Goal: Task Accomplishment & Management: Complete application form

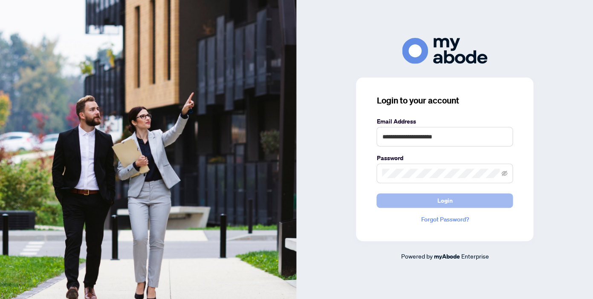
click at [440, 203] on span "Login" at bounding box center [444, 201] width 15 height 14
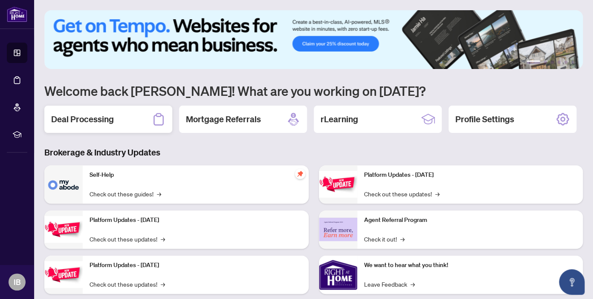
click at [96, 121] on h2 "Deal Processing" at bounding box center [82, 119] width 63 height 12
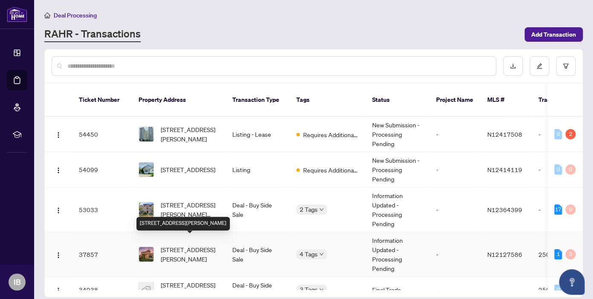
click at [185, 248] on span "[STREET_ADDRESS][PERSON_NAME]" at bounding box center [190, 254] width 58 height 19
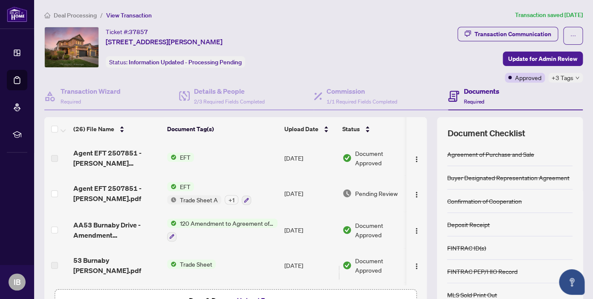
click at [185, 159] on span "EFT" at bounding box center [184, 157] width 17 height 9
click at [150, 186] on span "EFT" at bounding box center [151, 185] width 17 height 9
click at [154, 186] on span "EFT" at bounding box center [151, 185] width 17 height 9
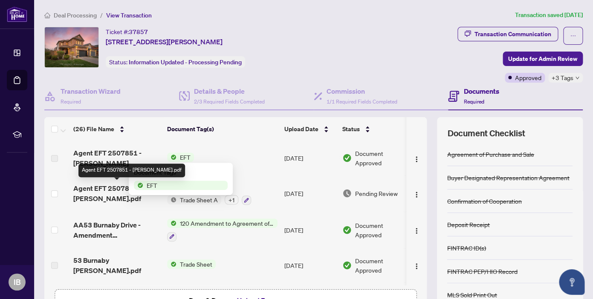
click at [145, 203] on span "Agent EFT 2507851 - [PERSON_NAME].pdf" at bounding box center [116, 193] width 87 height 20
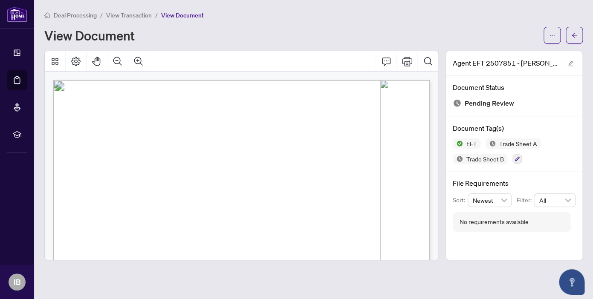
click at [168, 17] on span "View Document" at bounding box center [182, 16] width 43 height 8
click at [133, 14] on span "View Transaction" at bounding box center [129, 16] width 46 height 8
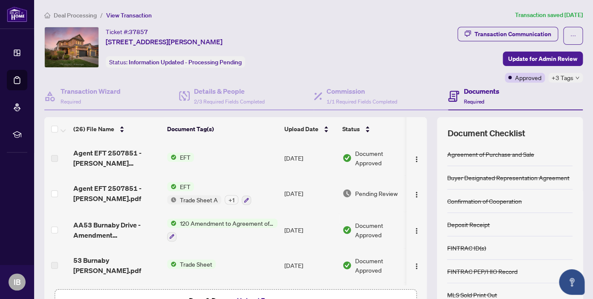
click at [188, 185] on span "EFT" at bounding box center [184, 186] width 17 height 9
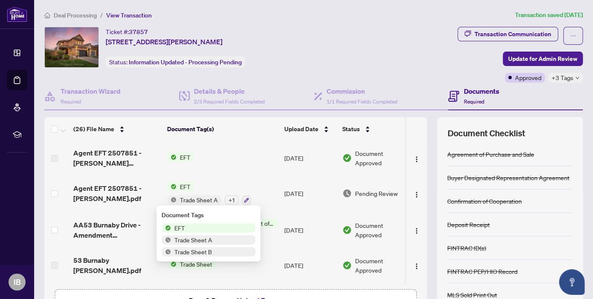
click at [183, 229] on span "EFT" at bounding box center [179, 227] width 17 height 9
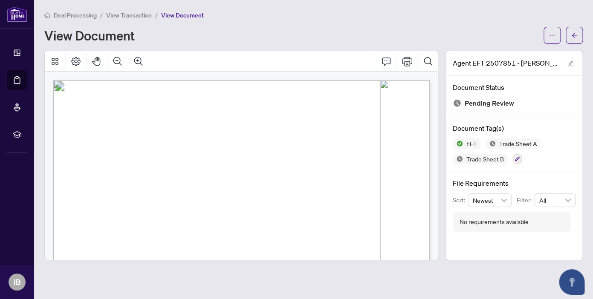
click at [119, 16] on span "View Transaction" at bounding box center [129, 16] width 46 height 8
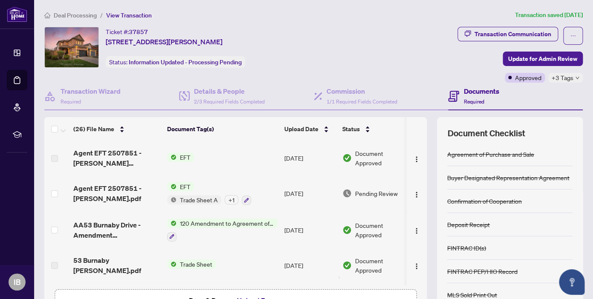
click at [193, 261] on span "Trade Sheet" at bounding box center [195, 264] width 39 height 9
click at [180, 248] on span "Trade Sheet" at bounding box center [172, 246] width 39 height 9
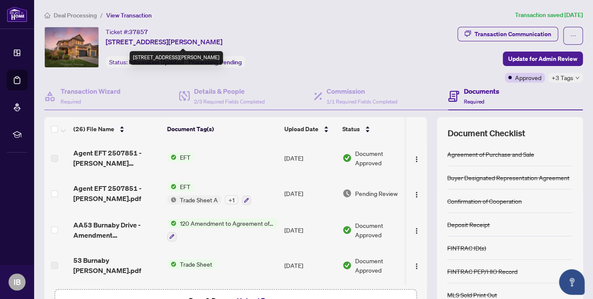
drag, startPoint x: 260, startPoint y: 41, endPoint x: 107, endPoint y: 44, distance: 153.1
click at [107, 44] on span "[STREET_ADDRESS][PERSON_NAME]" at bounding box center [164, 42] width 117 height 10
copy span "[STREET_ADDRESS][PERSON_NAME]"
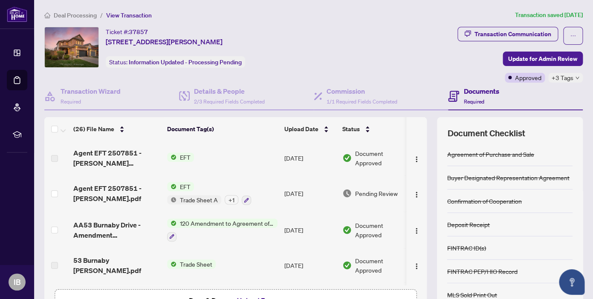
copy span "[STREET_ADDRESS][PERSON_NAME]"
click at [82, 16] on span "Deal Processing" at bounding box center [75, 16] width 43 height 8
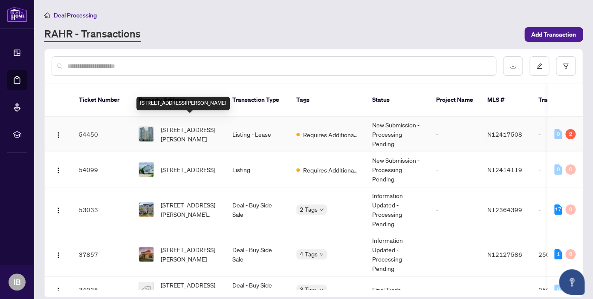
click at [185, 125] on span "[STREET_ADDRESS][PERSON_NAME]" at bounding box center [190, 134] width 58 height 19
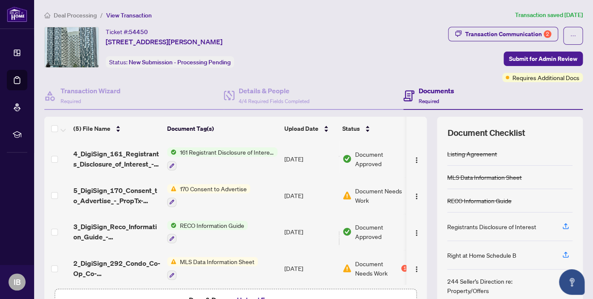
click at [228, 188] on span "170 Consent to Advertise" at bounding box center [213, 188] width 74 height 9
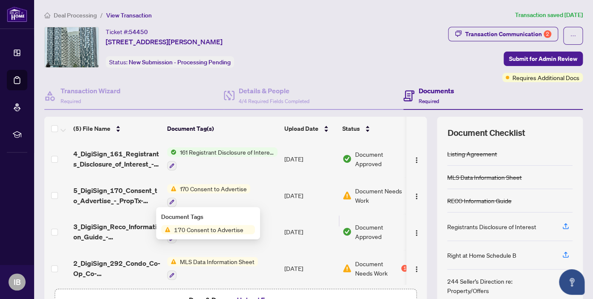
click at [216, 191] on span "170 Consent to Advertise" at bounding box center [213, 188] width 74 height 9
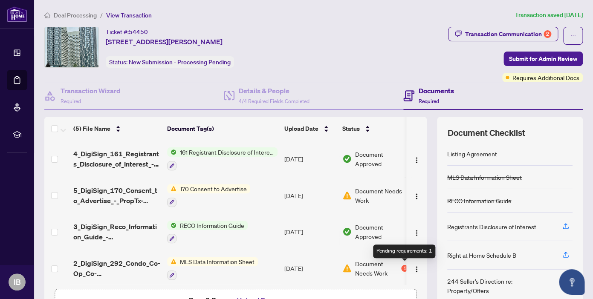
click at [404, 268] on div "1" at bounding box center [404, 268] width 7 height 7
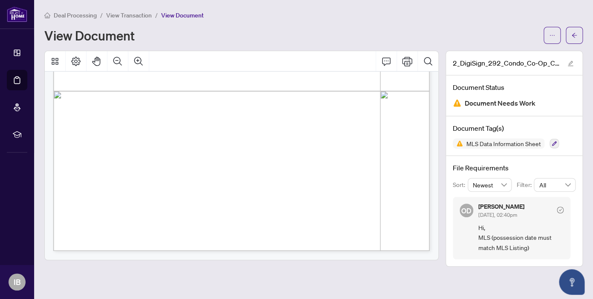
scroll to position [292, 0]
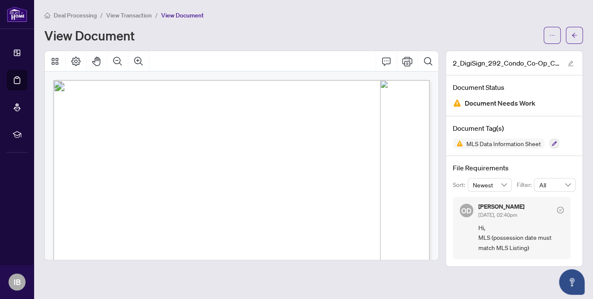
click at [552, 35] on icon "ellipsis" at bounding box center [552, 35] width 6 height 6
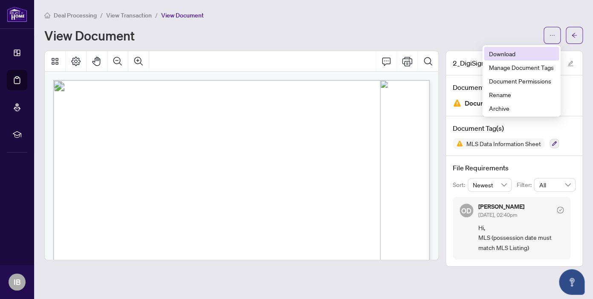
click at [509, 55] on span "Download" at bounding box center [521, 53] width 65 height 9
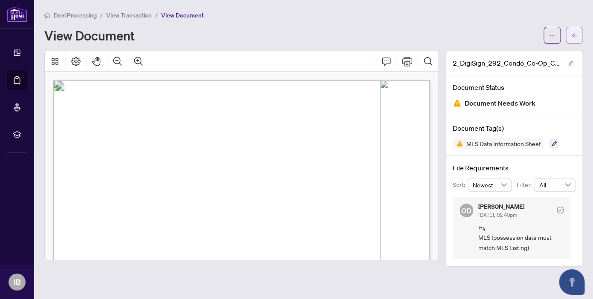
click at [567, 38] on button "button" at bounding box center [574, 35] width 17 height 17
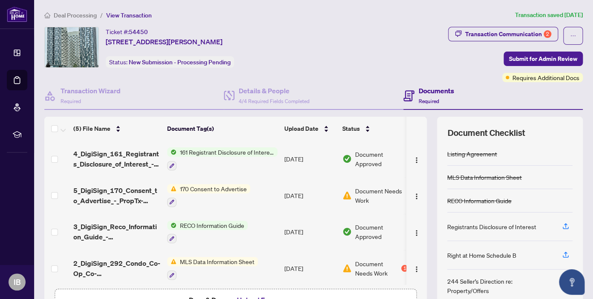
click at [357, 81] on div "Ticket #: 54450 [STREET_ADDRESS][PERSON_NAME] Status: New Submission - Processi…" at bounding box center [245, 54] width 404 height 55
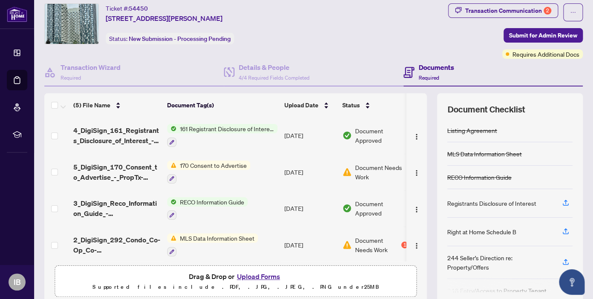
scroll to position [58, 0]
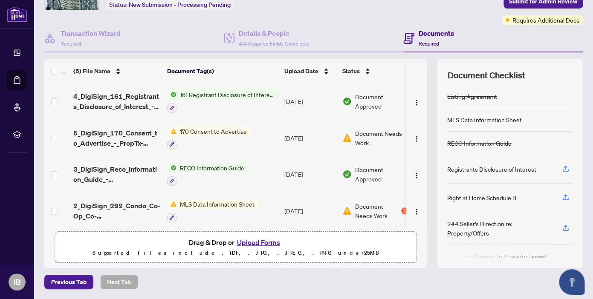
click at [264, 243] on button "Upload Forms" at bounding box center [258, 242] width 48 height 11
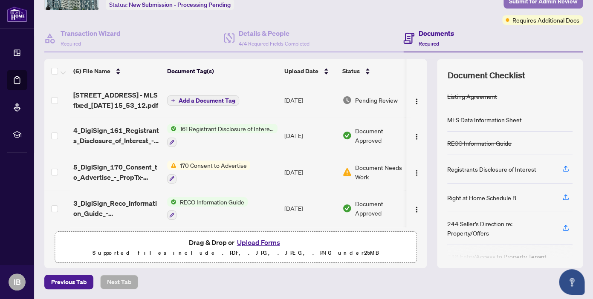
click at [533, 5] on span "Submit for Admin Review" at bounding box center [543, 1] width 68 height 14
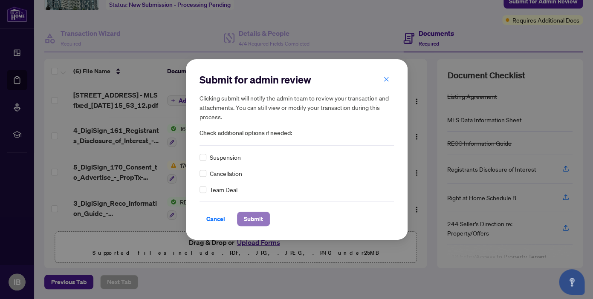
click at [250, 217] on span "Submit" at bounding box center [253, 219] width 19 height 14
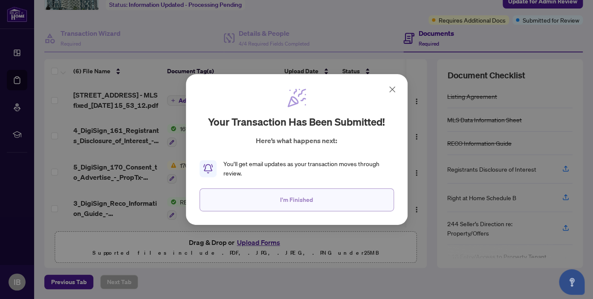
click at [314, 198] on button "I'm Finished" at bounding box center [297, 199] width 194 height 23
